Goal: Task Accomplishment & Management: Manage account settings

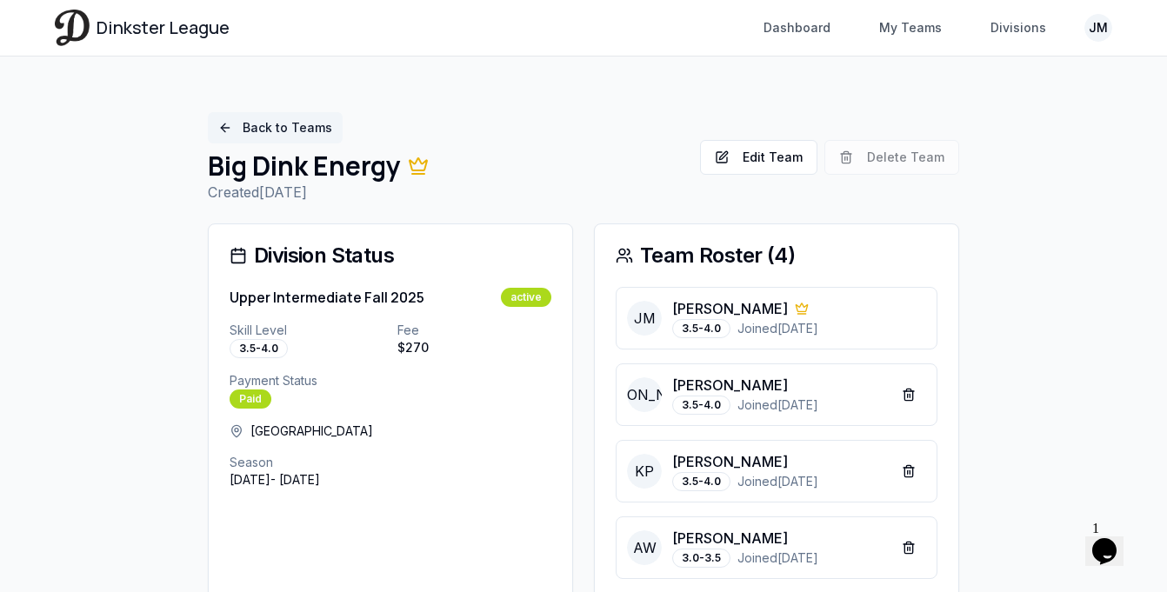
click at [264, 131] on link "Back to Teams" at bounding box center [275, 127] width 135 height 31
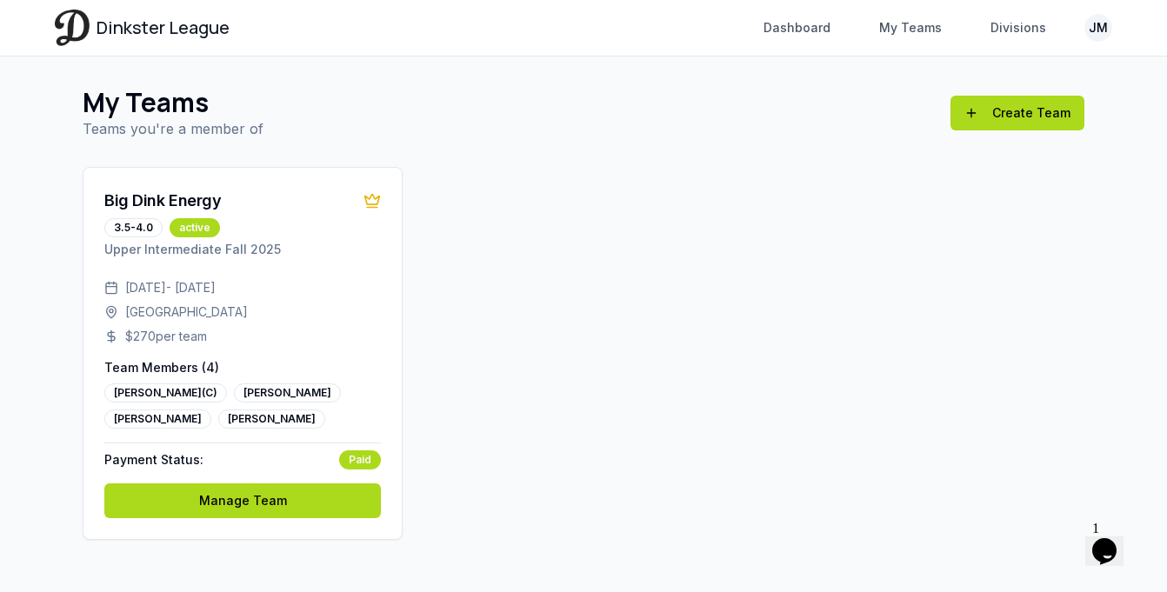
scroll to position [29, 0]
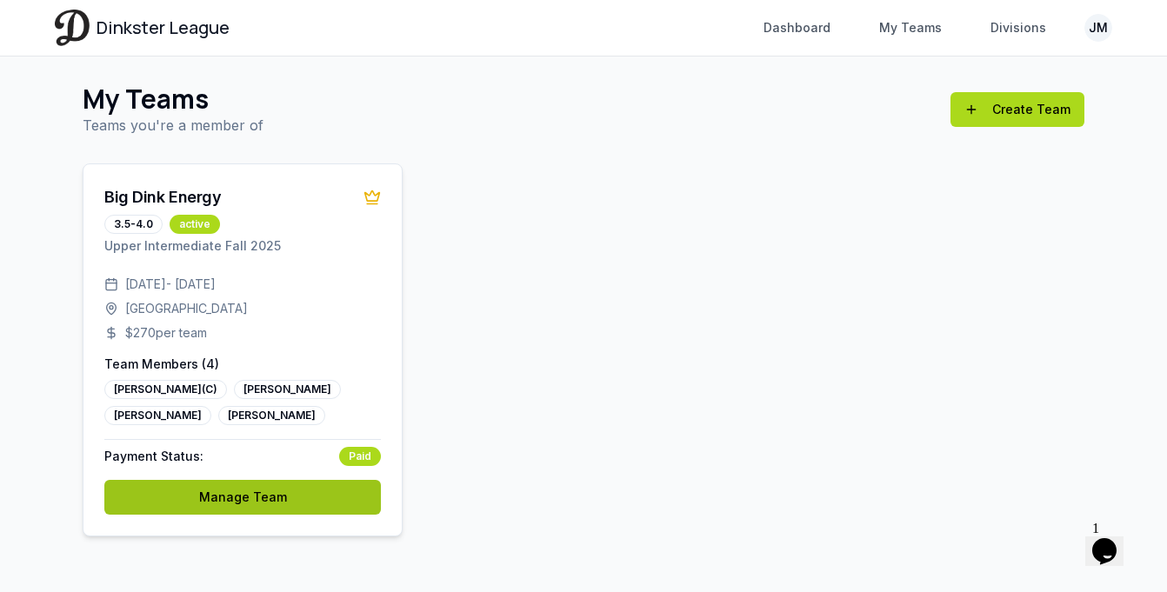
click at [289, 487] on link "Manage Team" at bounding box center [242, 497] width 276 height 35
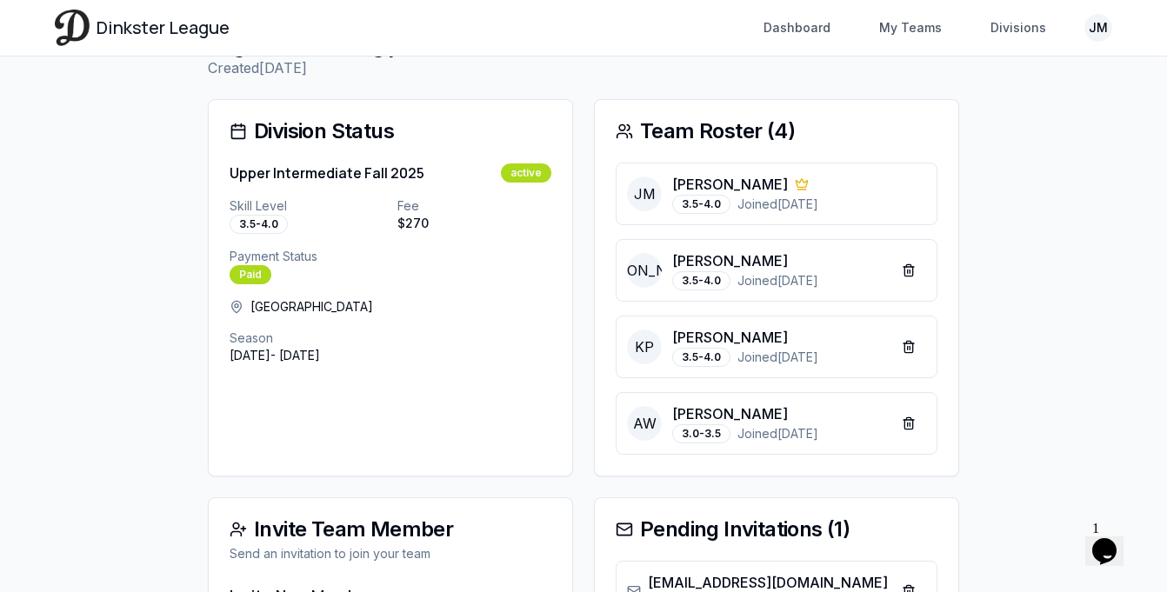
scroll to position [119, 0]
